Goal: Information Seeking & Learning: Learn about a topic

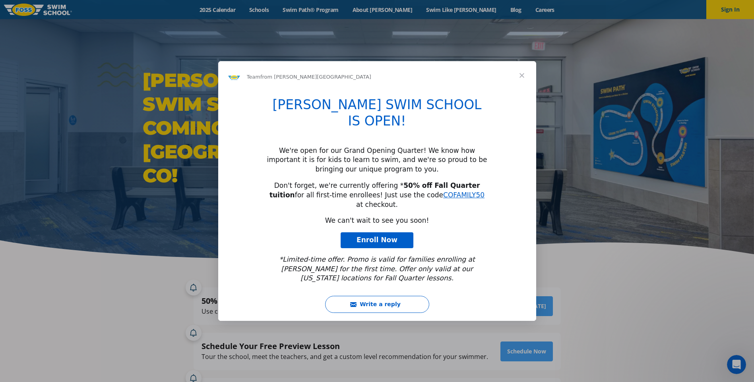
click at [522, 90] on span "Close" at bounding box center [522, 75] width 29 height 29
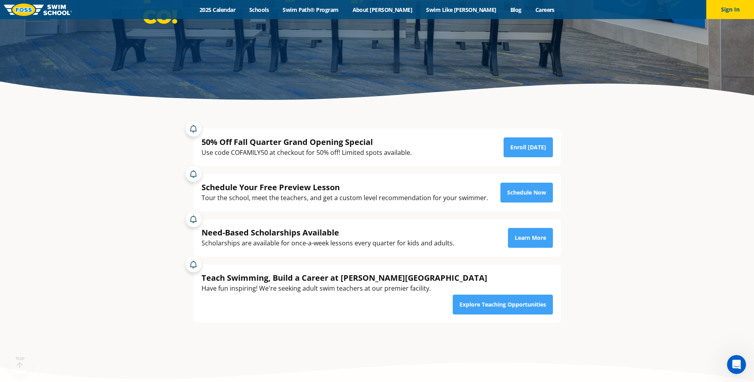
scroll to position [199, 0]
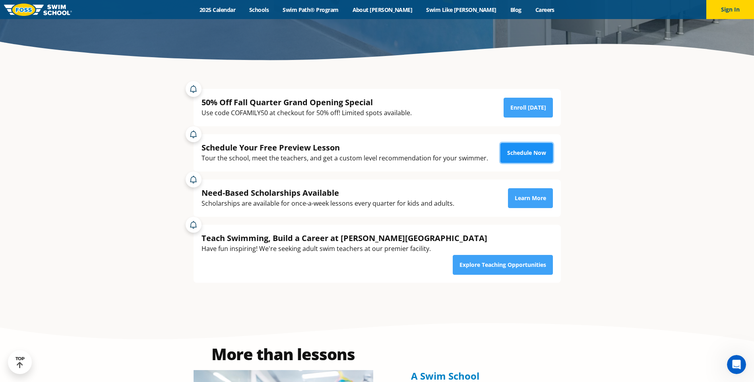
click at [517, 153] on link "Schedule Now" at bounding box center [527, 153] width 52 height 20
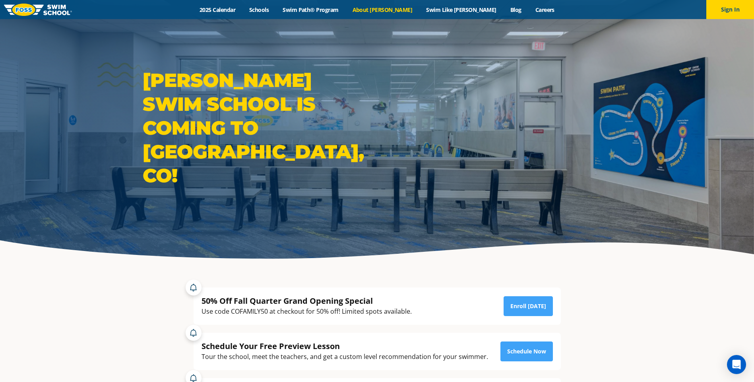
click at [390, 12] on link "About [PERSON_NAME]" at bounding box center [383, 10] width 74 height 8
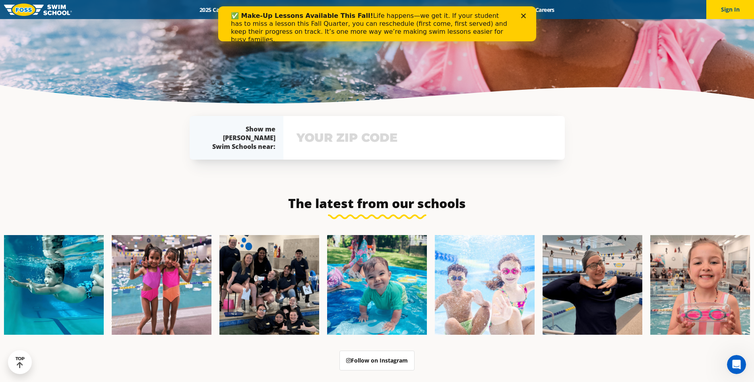
scroll to position [1778, 0]
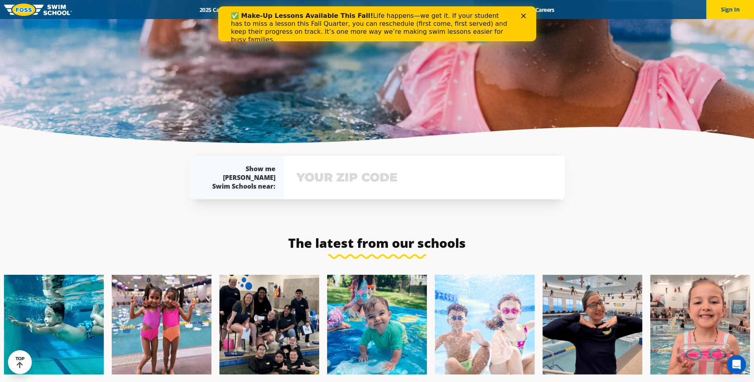
click at [523, 14] on icon "Close" at bounding box center [523, 16] width 5 height 5
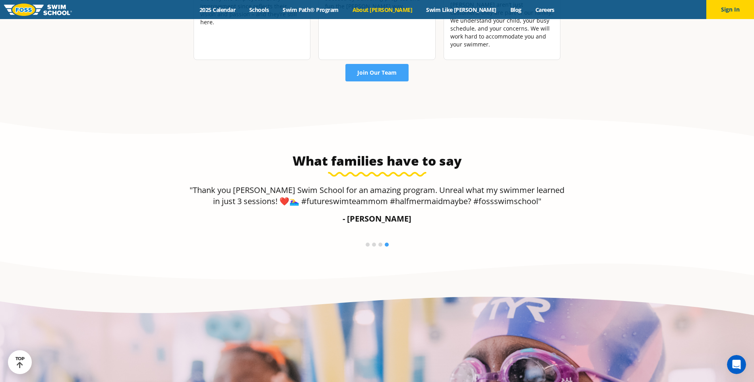
scroll to position [1261, 0]
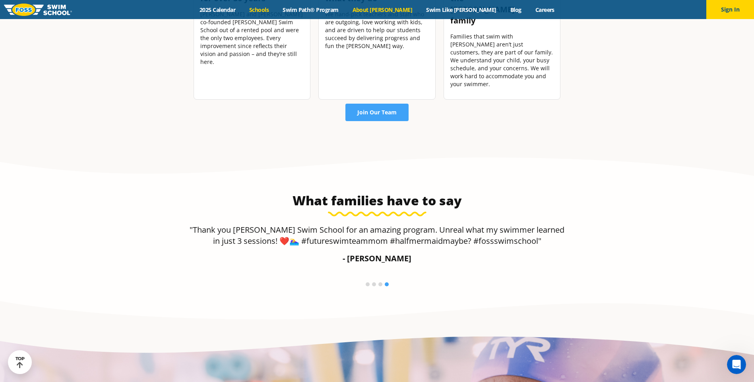
click at [276, 8] on link "Schools" at bounding box center [259, 10] width 33 height 8
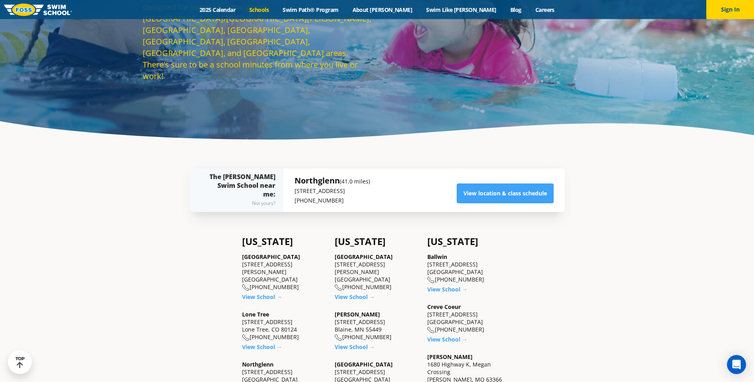
scroll to position [159, 0]
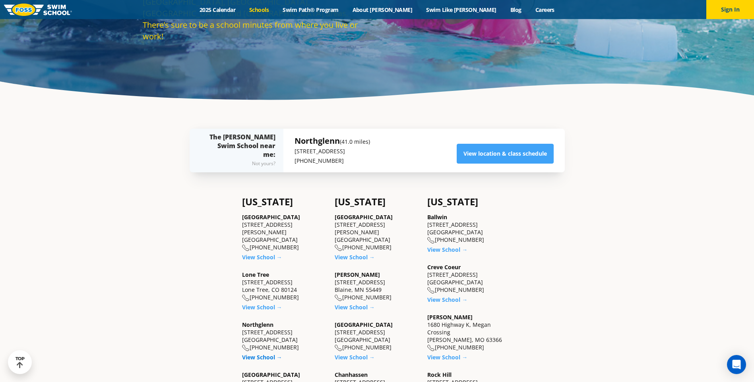
click at [272, 354] on link "View School →" at bounding box center [262, 358] width 40 height 8
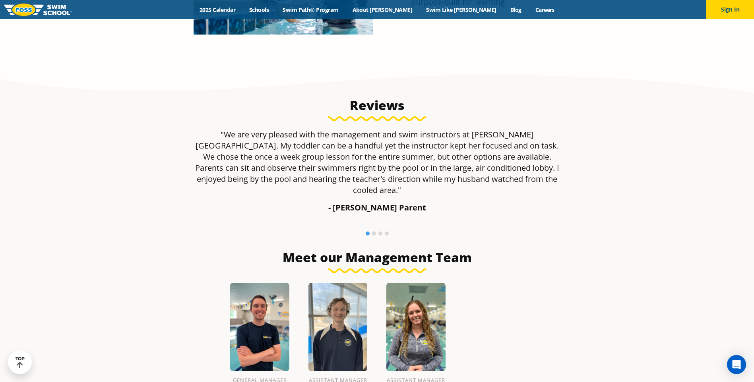
scroll to position [755, 0]
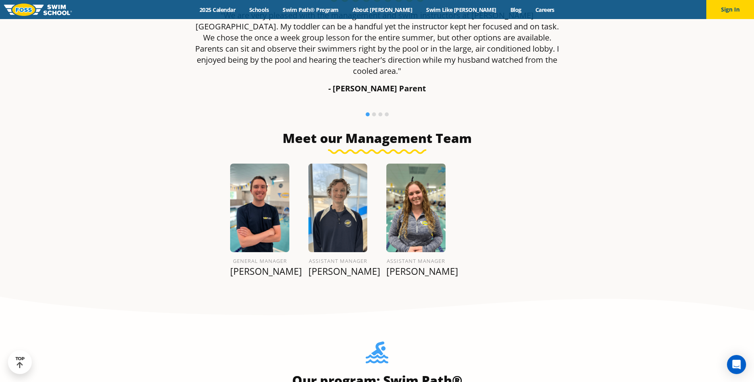
click at [341, 266] on p "[PERSON_NAME]" at bounding box center [338, 271] width 59 height 11
click at [342, 202] on img at bounding box center [338, 208] width 59 height 89
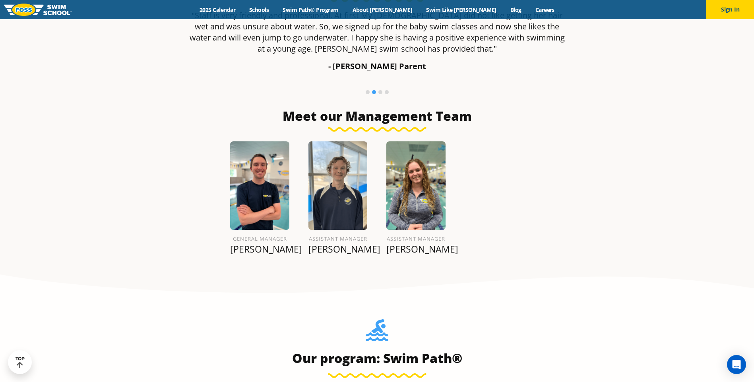
click at [329, 151] on img at bounding box center [338, 186] width 59 height 89
click at [328, 244] on p "[PERSON_NAME]" at bounding box center [338, 249] width 59 height 11
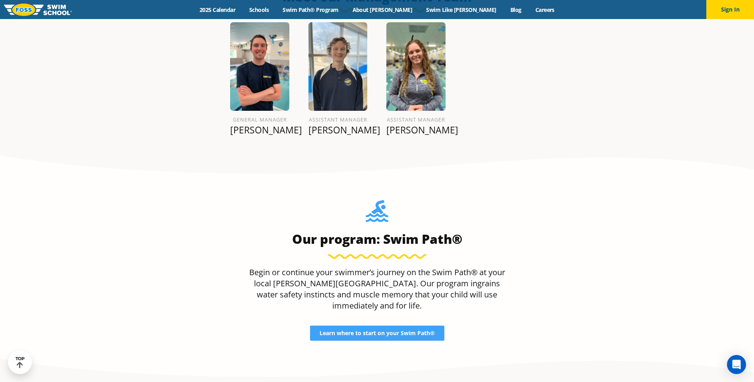
scroll to position [846, 0]
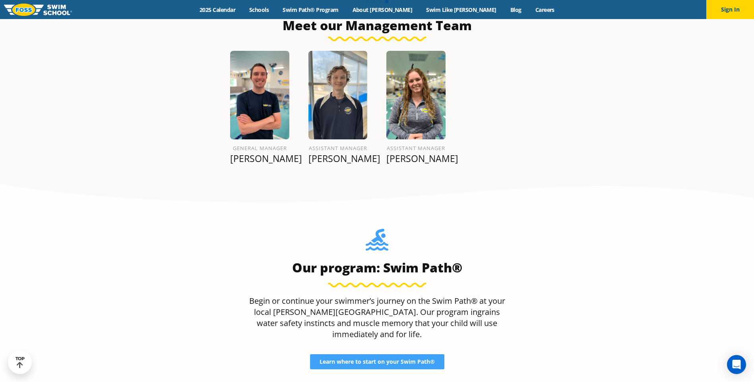
click at [250, 153] on p "[PERSON_NAME]" at bounding box center [259, 158] width 59 height 11
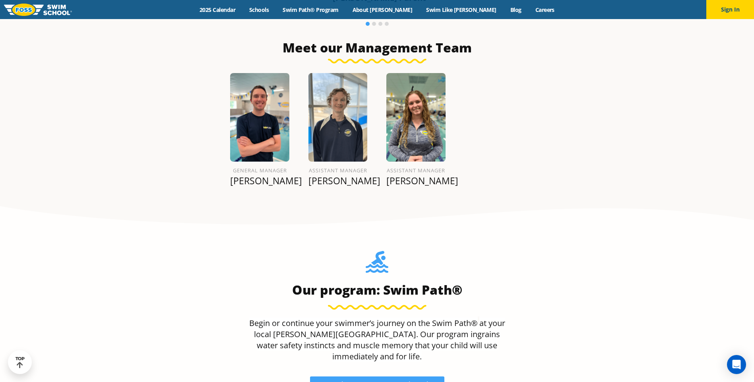
scroll to position [857, 0]
